Goal: Information Seeking & Learning: Find specific page/section

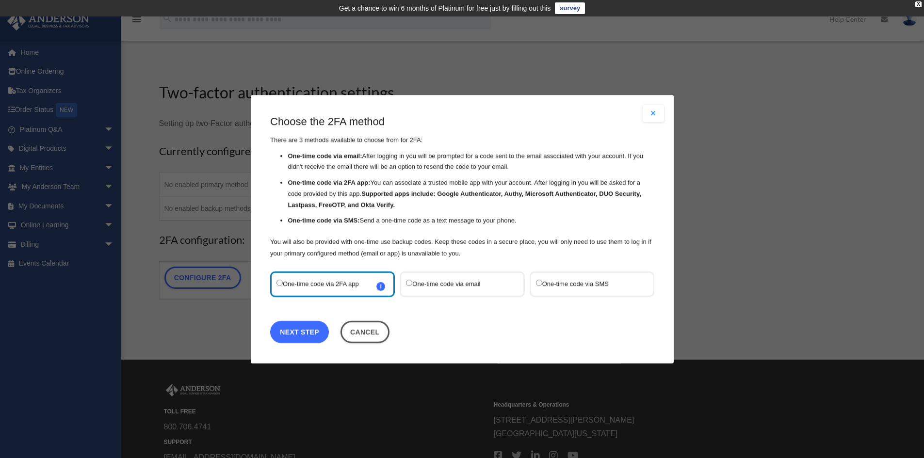
click at [308, 332] on link "Next Step" at bounding box center [299, 331] width 59 height 22
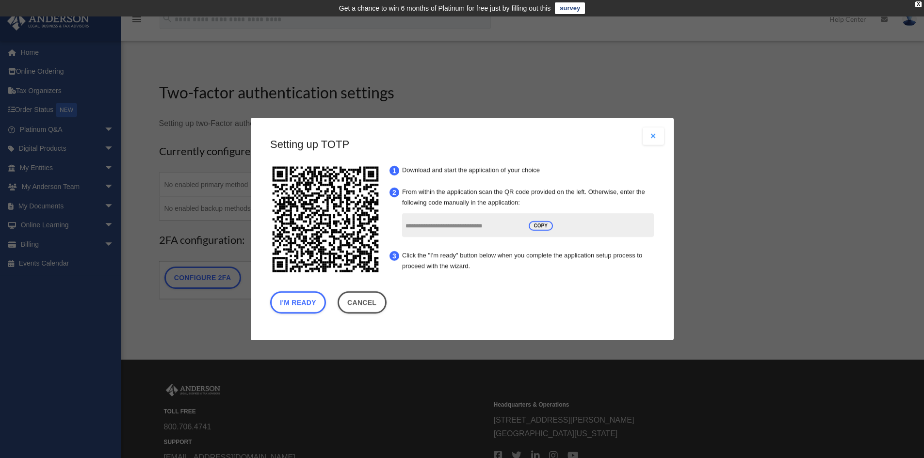
click at [490, 225] on input "**********" at bounding box center [463, 226] width 116 height 18
click at [299, 304] on button "I'm Ready" at bounding box center [298, 302] width 56 height 22
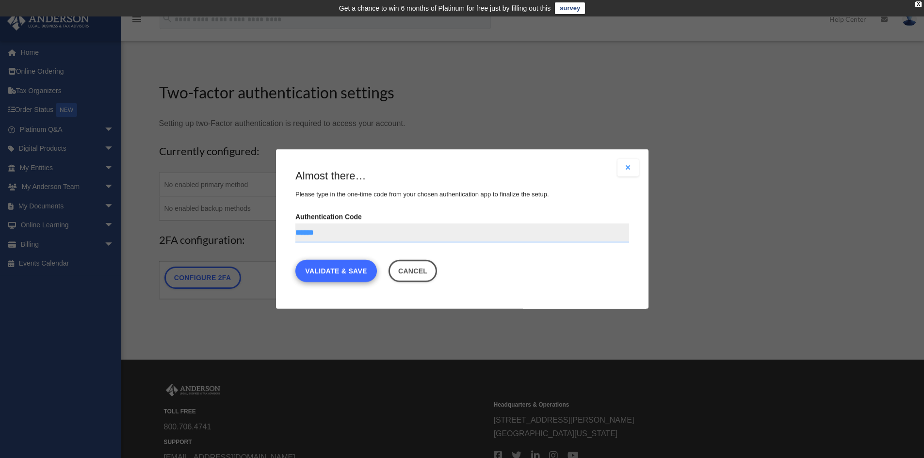
type input "******"
click at [346, 271] on link "Validate & Save" at bounding box center [335, 271] width 81 height 22
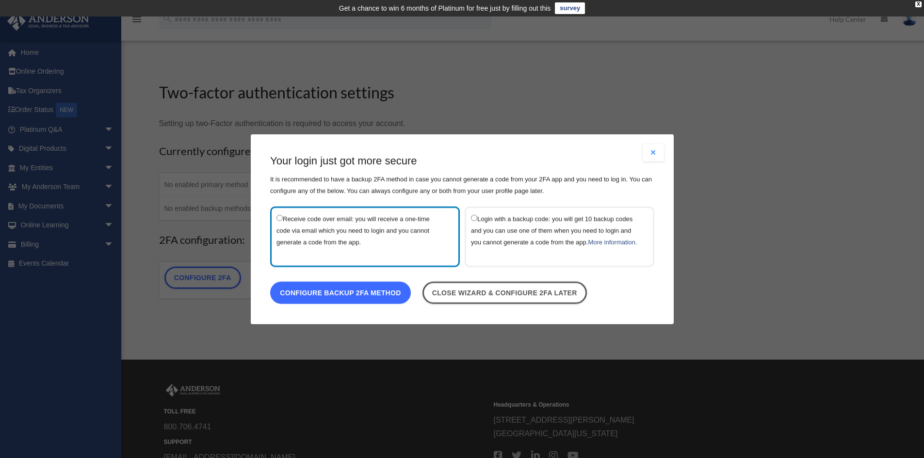
click at [356, 302] on link "Configure backup 2FA method" at bounding box center [340, 292] width 141 height 22
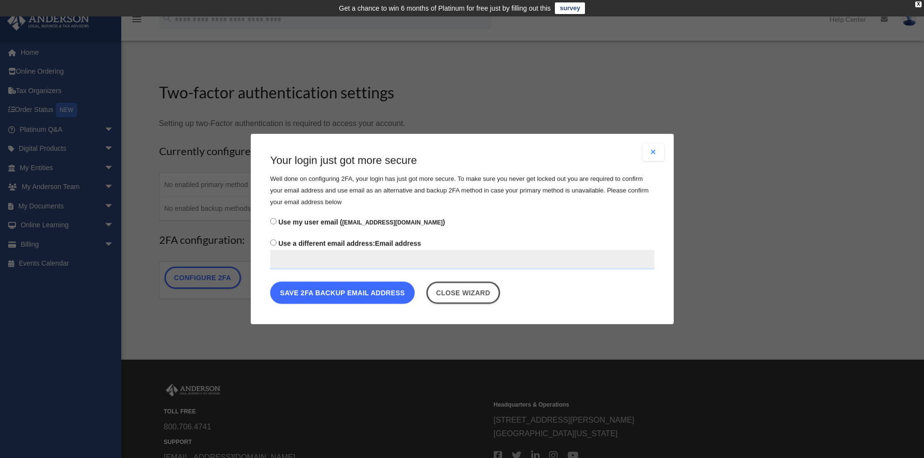
click at [368, 295] on button "Save 2FA backup email address" at bounding box center [342, 293] width 144 height 22
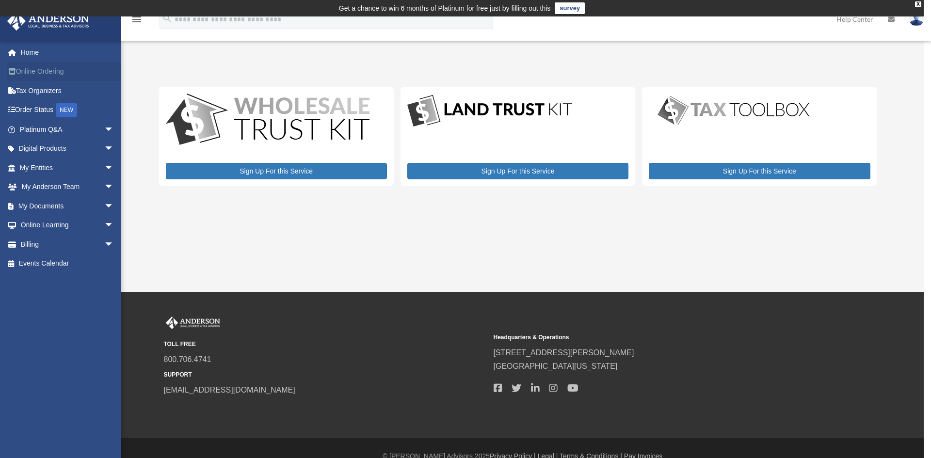
click at [65, 76] on link "Online Ordering" at bounding box center [68, 71] width 122 height 19
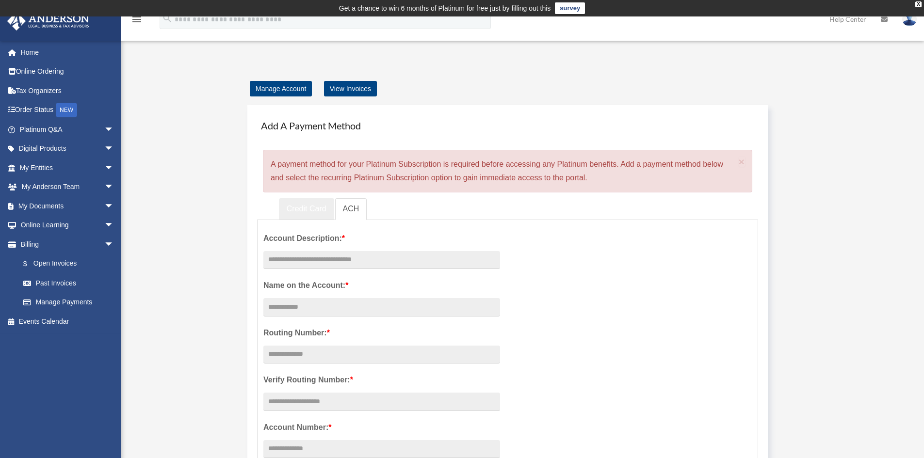
click at [285, 205] on link "Credit Card" at bounding box center [306, 209] width 55 height 22
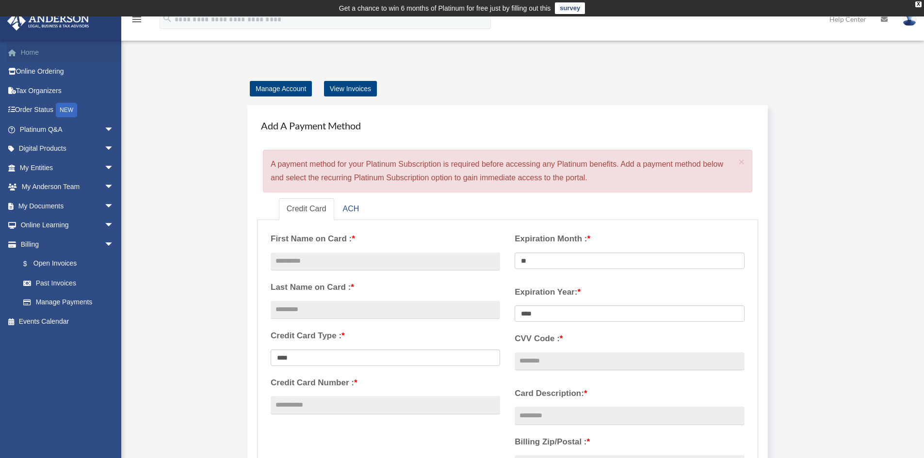
click at [29, 52] on link "Home" at bounding box center [68, 52] width 122 height 19
click at [917, 6] on div "X" at bounding box center [918, 4] width 6 height 6
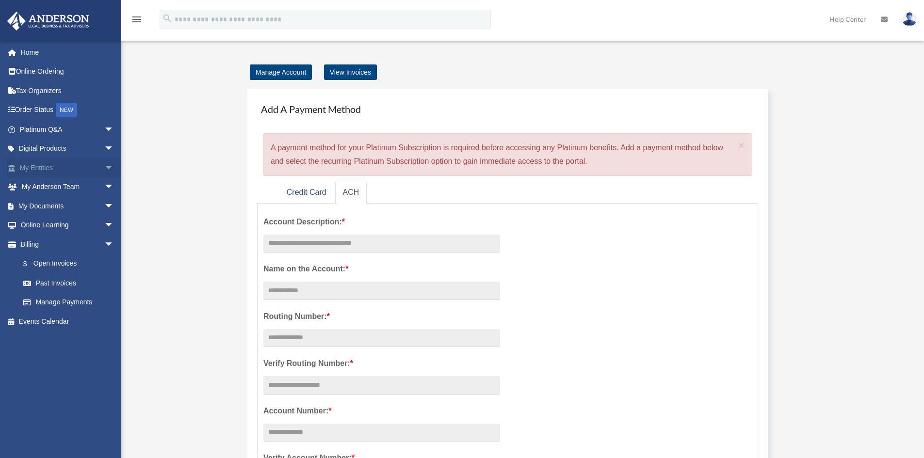
click at [36, 164] on link "My Entities arrow_drop_down" at bounding box center [68, 167] width 122 height 19
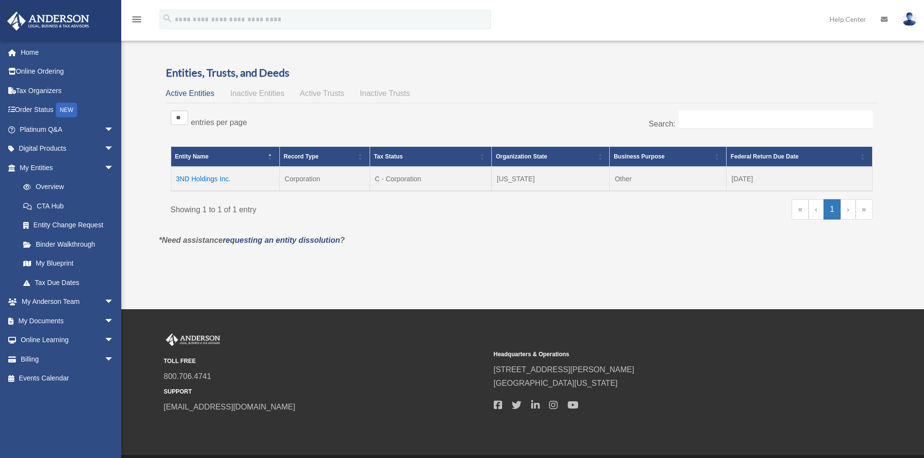
click at [201, 181] on td "3ND Holdings Inc." at bounding box center [225, 179] width 109 height 24
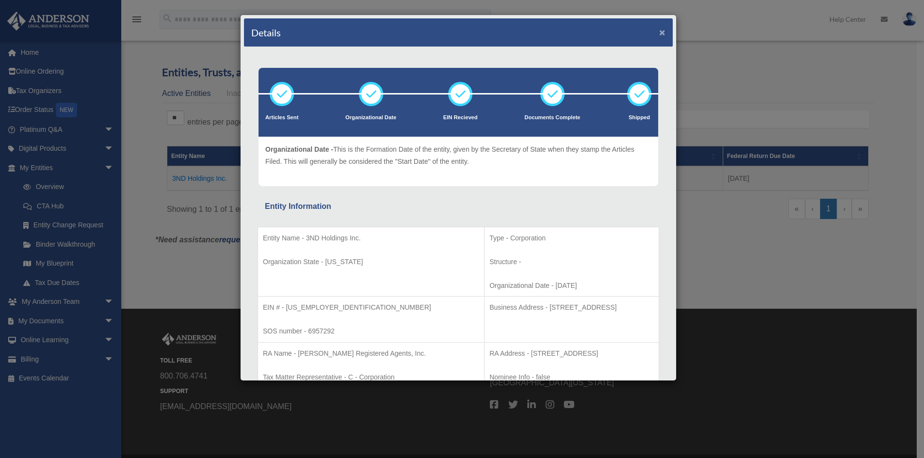
click at [659, 33] on button "×" at bounding box center [662, 32] width 6 height 10
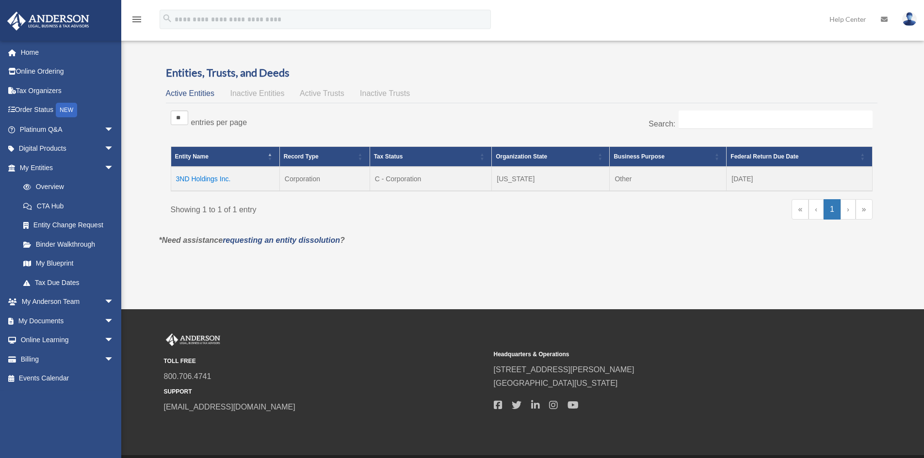
click at [273, 95] on span "Inactive Entities" at bounding box center [257, 93] width 54 height 8
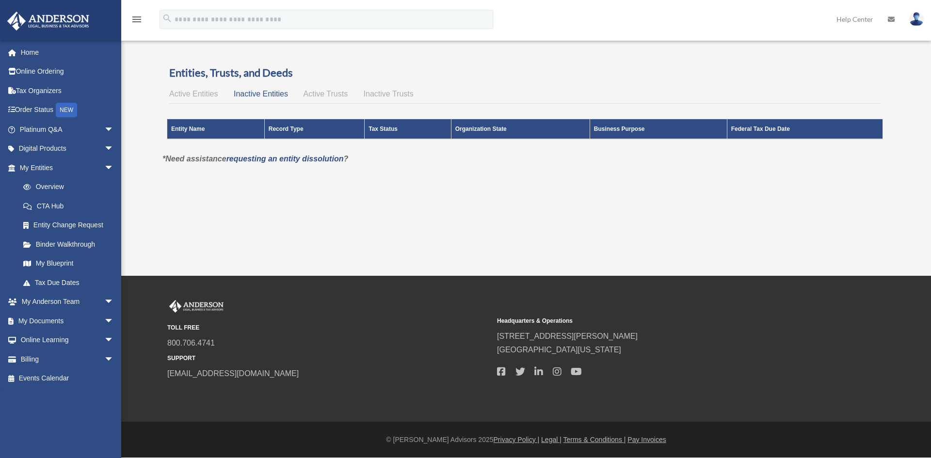
click at [322, 99] on div "Active Entities Inactive Entities Active Trusts Inactive Trusts" at bounding box center [524, 94] width 711 height 14
click at [319, 89] on div "Active Entities Inactive Entities Active Trusts Inactive Trusts" at bounding box center [524, 94] width 711 height 14
click at [321, 91] on span "Active Trusts" at bounding box center [325, 94] width 45 height 8
click at [365, 95] on span "Inactive Trusts" at bounding box center [389, 94] width 50 height 8
click at [202, 94] on span "Active Entities" at bounding box center [193, 94] width 48 height 8
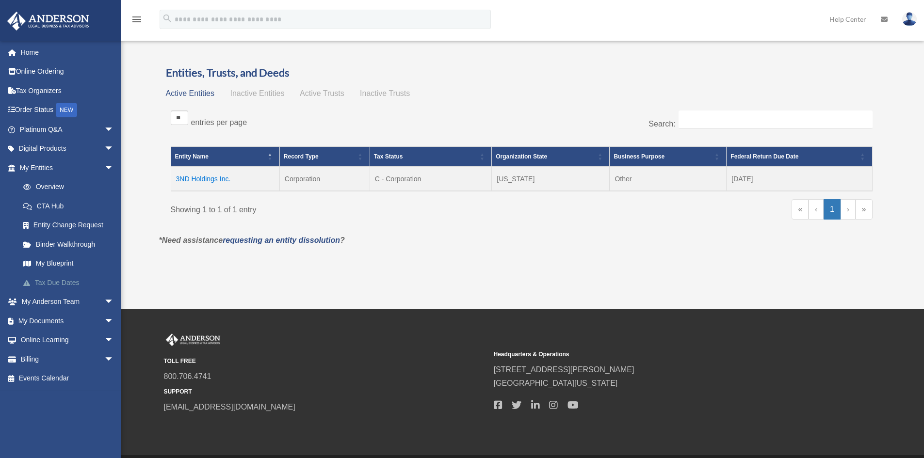
click at [78, 285] on link "Tax Due Dates" at bounding box center [71, 282] width 115 height 19
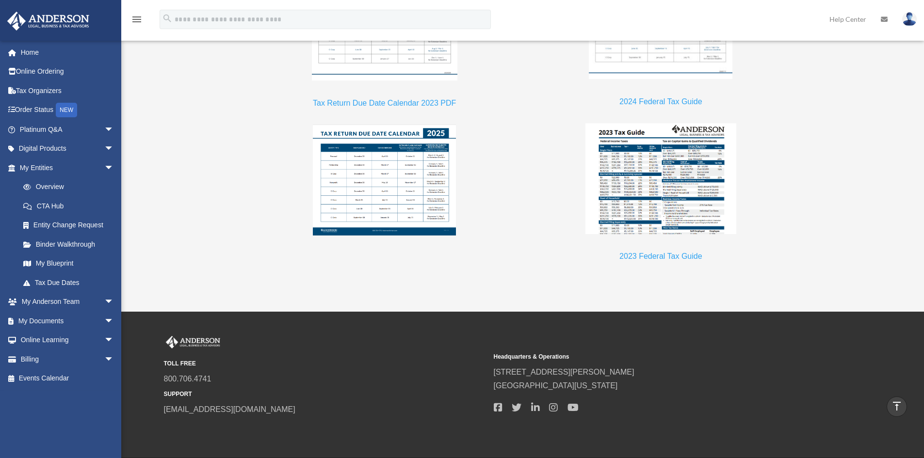
scroll to position [975, 0]
